Goal: Task Accomplishment & Management: Use online tool/utility

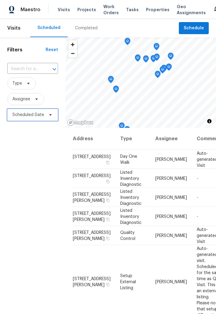
click at [21, 116] on span "Scheduled Date" at bounding box center [28, 115] width 32 height 6
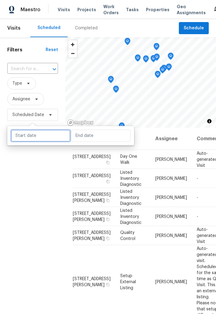
click at [44, 134] on input "text" at bounding box center [41, 136] width 60 height 12
select select "8"
select select "2025"
select select "9"
select select "2025"
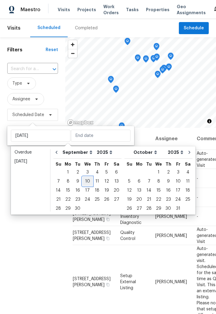
click at [87, 179] on div "10" at bounding box center [88, 181] width 10 height 8
type input "Wed, Sep 10"
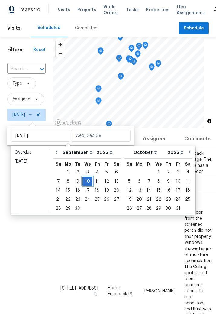
click at [86, 179] on div "10" at bounding box center [88, 181] width 10 height 8
type input "Wed, Sep 10"
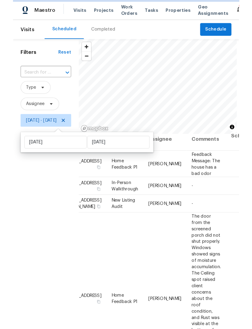
scroll to position [6, 8]
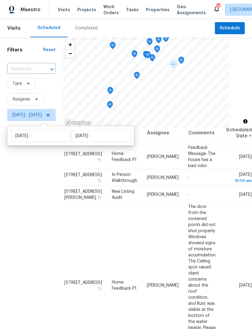
click at [60, 269] on div "Filters Reset ​ Type Assignee Wed, Sep 10 - Wed, Sep 10" at bounding box center [31, 214] width 63 height 354
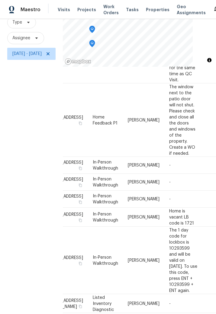
scroll to position [454, 25]
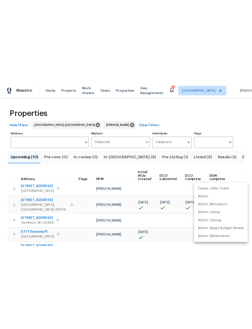
scroll to position [0, 94]
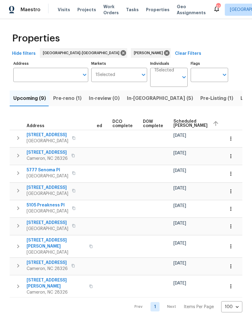
scroll to position [0, 124]
click at [178, 127] on span "Scheduled [PERSON_NAME]" at bounding box center [188, 123] width 34 height 8
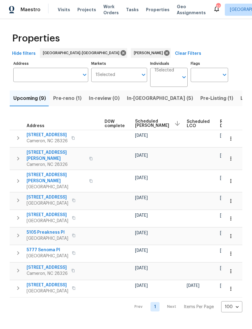
scroll to position [0, 159]
click at [145, 124] on span "Scheduled [PERSON_NAME]" at bounding box center [153, 123] width 34 height 8
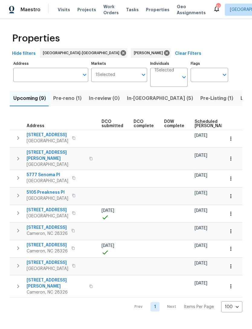
scroll to position [0, 103]
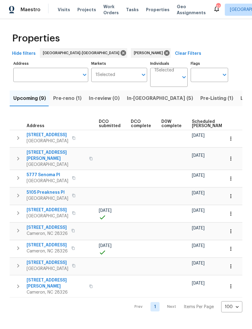
click at [197, 123] on span "Scheduled [PERSON_NAME]" at bounding box center [209, 124] width 34 height 8
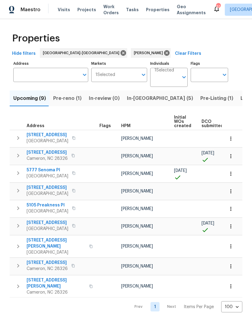
click at [66, 99] on span "Pre-reno (1)" at bounding box center [67, 98] width 28 height 8
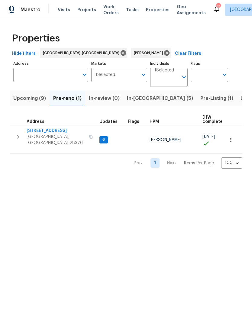
click at [34, 103] on button "Upcoming (9)" at bounding box center [30, 98] width 40 height 16
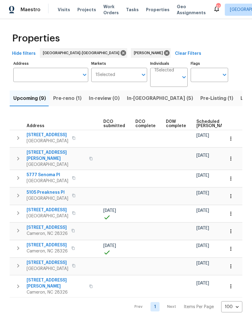
scroll to position [0, 103]
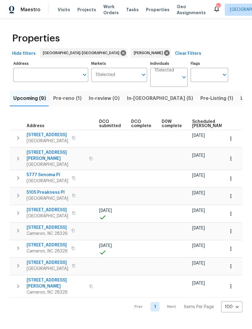
click at [193, 127] on span "Scheduled [PERSON_NAME]" at bounding box center [209, 124] width 34 height 8
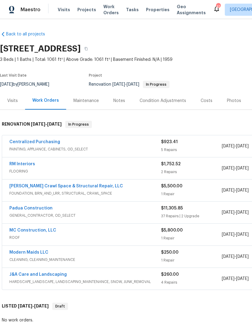
click at [40, 210] on link "Padua Construction" at bounding box center [30, 208] width 43 height 4
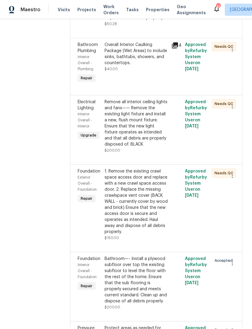
scroll to position [3064, 0]
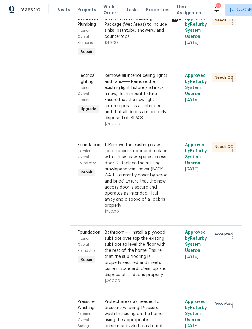
click at [136, 229] on div "Bathroom—- Install a plywood subfloor over top the existing subfloor to level t…" at bounding box center [137, 253] width 64 height 48
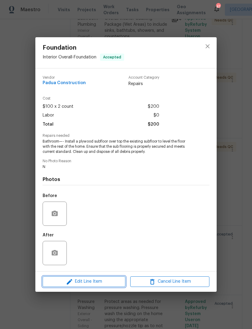
click at [101, 281] on span "Edit Line Item" at bounding box center [83, 282] width 79 height 8
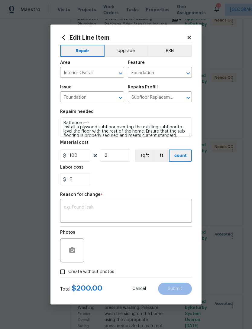
click at [191, 36] on icon at bounding box center [189, 37] width 3 height 3
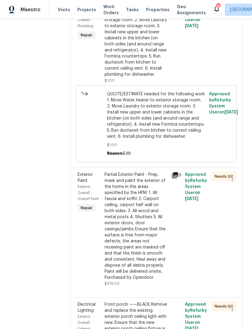
scroll to position [678, 0]
